Goal: Find specific fact: Find specific page/section

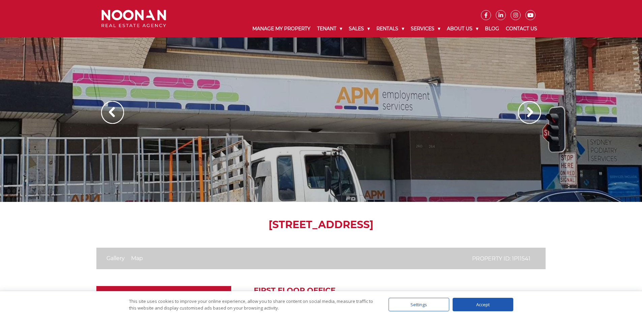
click at [532, 113] on img at bounding box center [529, 112] width 23 height 23
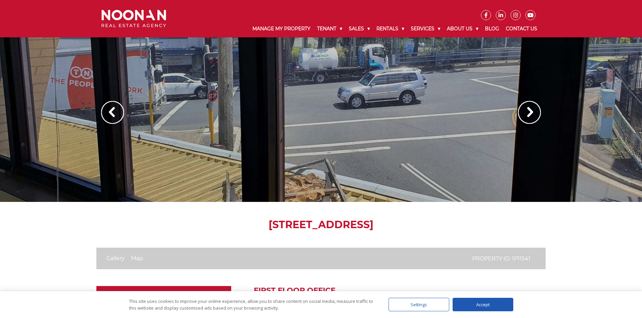
click at [534, 111] on img at bounding box center [529, 112] width 23 height 23
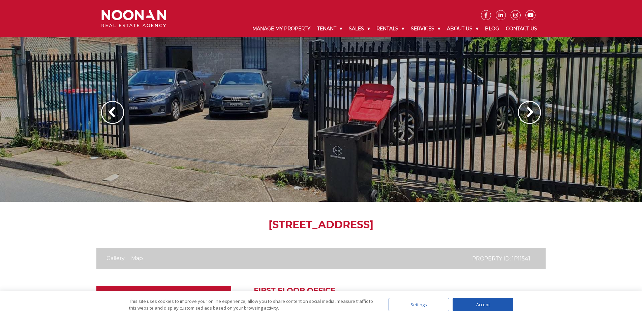
click at [534, 111] on img at bounding box center [529, 112] width 23 height 23
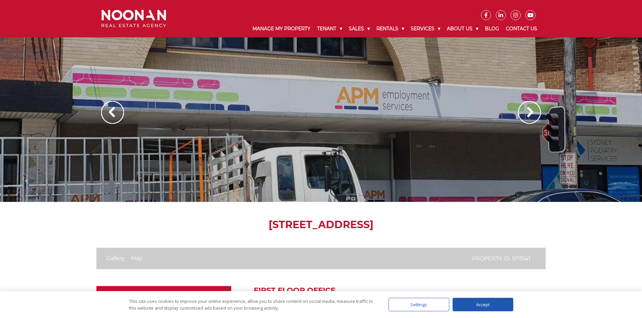
click at [534, 111] on img at bounding box center [529, 112] width 23 height 23
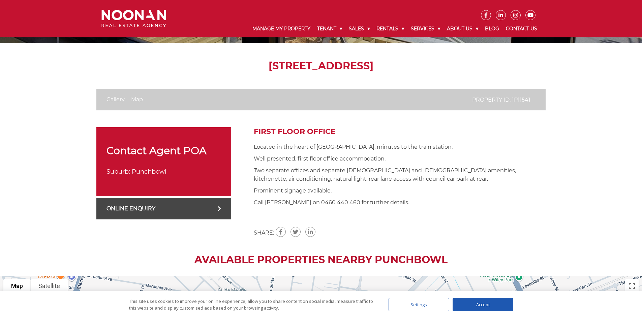
scroll to position [168, 0]
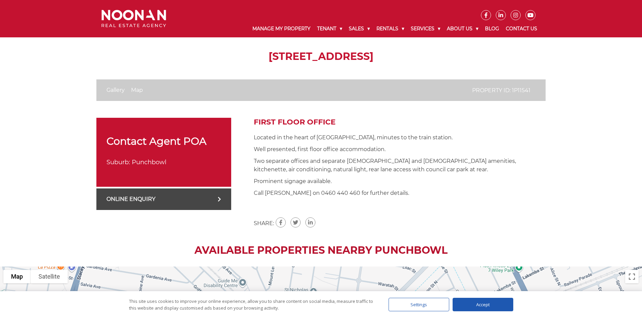
drag, startPoint x: 190, startPoint y: 54, endPoint x: 319, endPoint y: 60, distance: 129.1
click at [319, 60] on h1 "[STREET_ADDRESS]" at bounding box center [320, 57] width 449 height 12
copy h1 "1/[STREET_ADDRESS]"
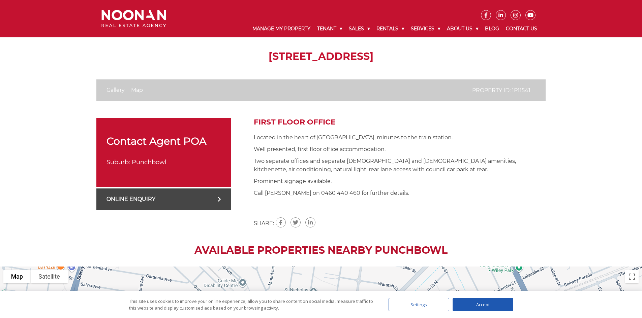
drag, startPoint x: 395, startPoint y: 55, endPoint x: 327, endPoint y: 55, distance: 68.0
click at [327, 55] on h1 "[STREET_ADDRESS]" at bounding box center [320, 57] width 449 height 12
copy h1 "Punchbowl"
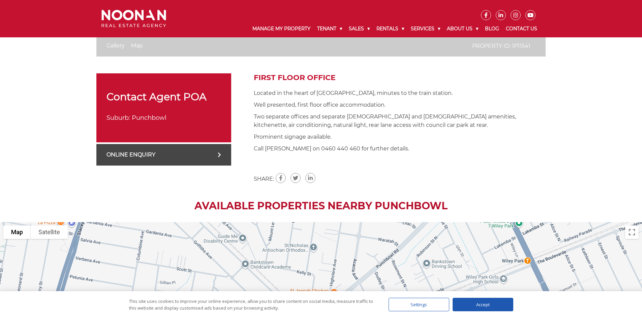
scroll to position [202, 0]
